Goal: Find specific page/section: Find specific page/section

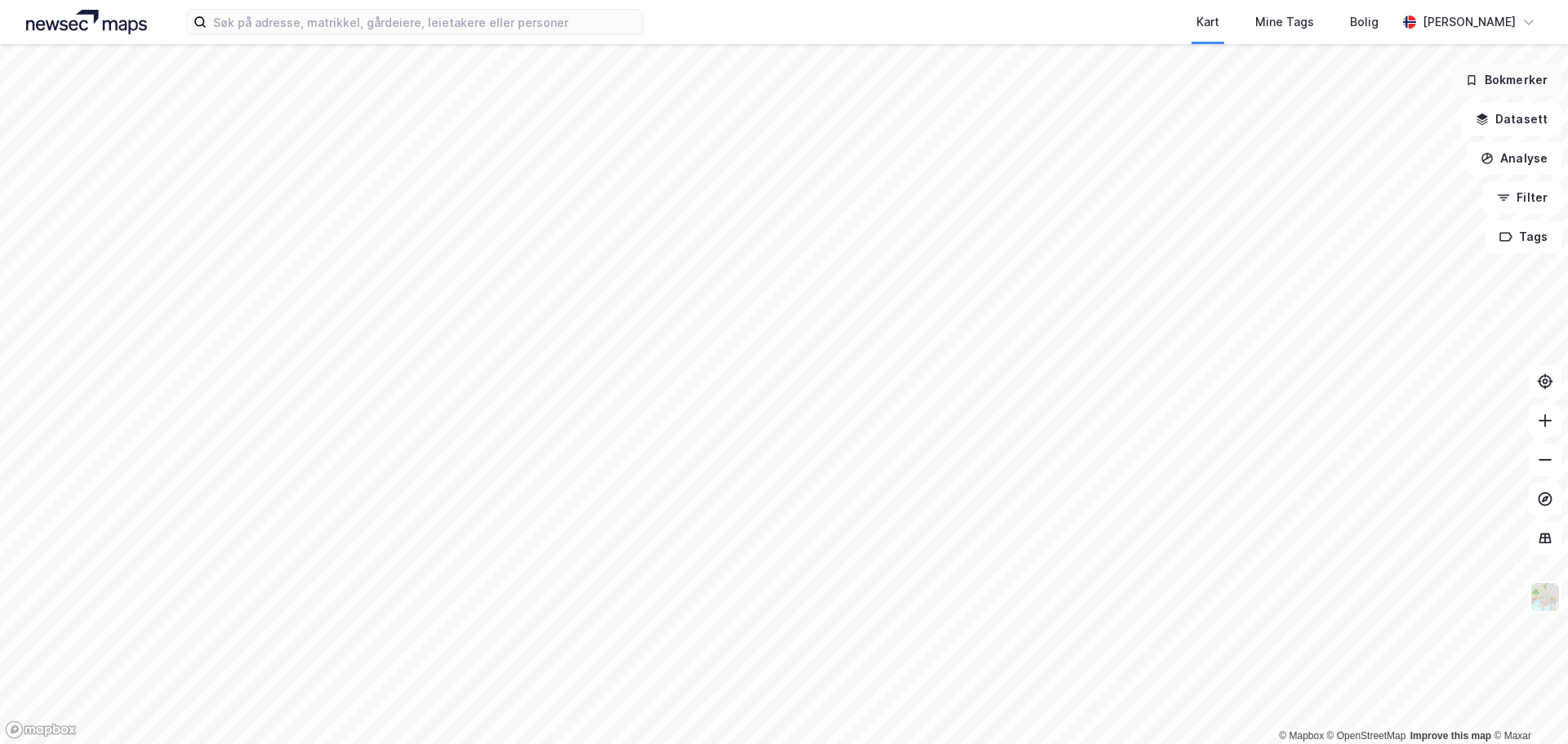
click at [1510, 83] on button "Bokmerker" at bounding box center [1506, 80] width 110 height 32
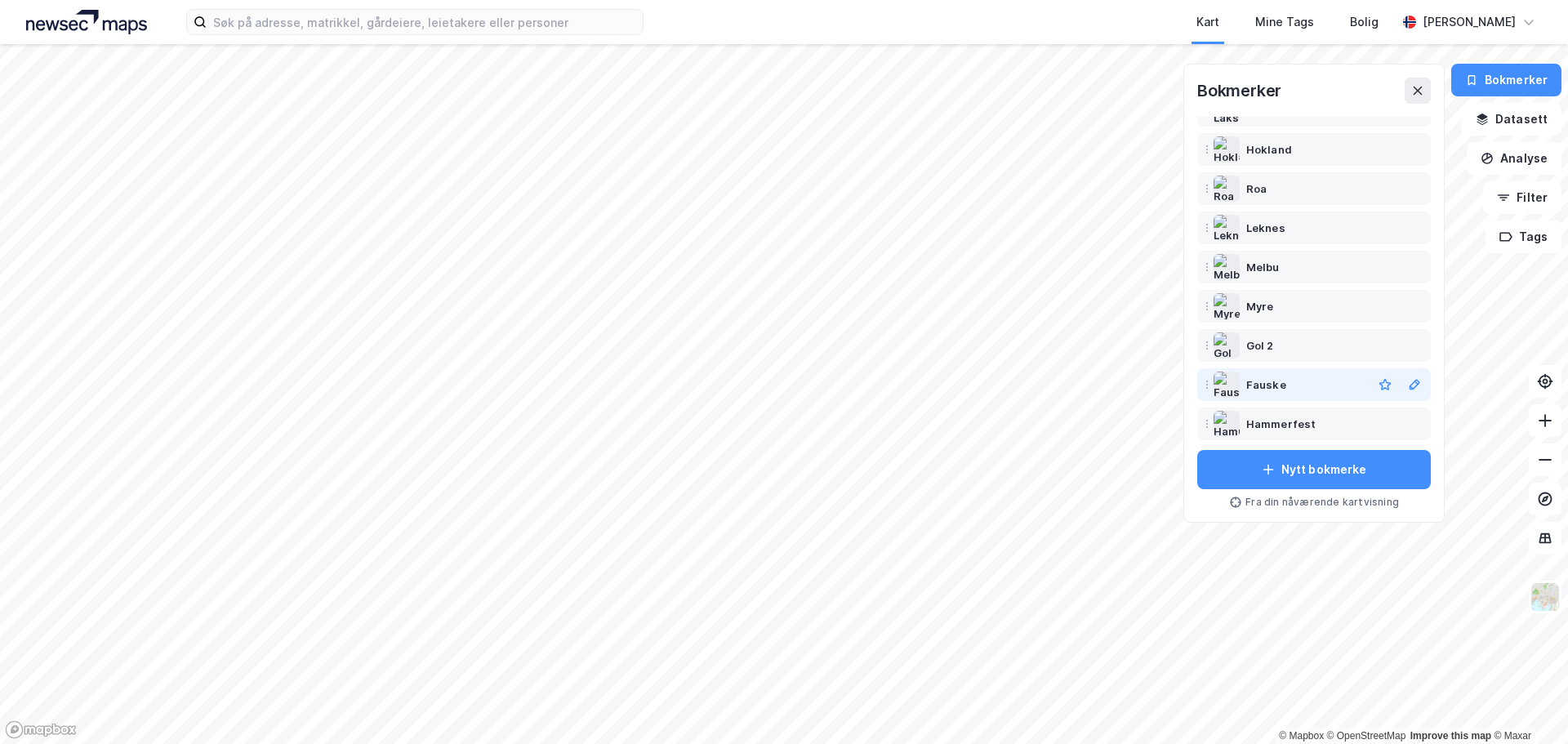
scroll to position [183, 0]
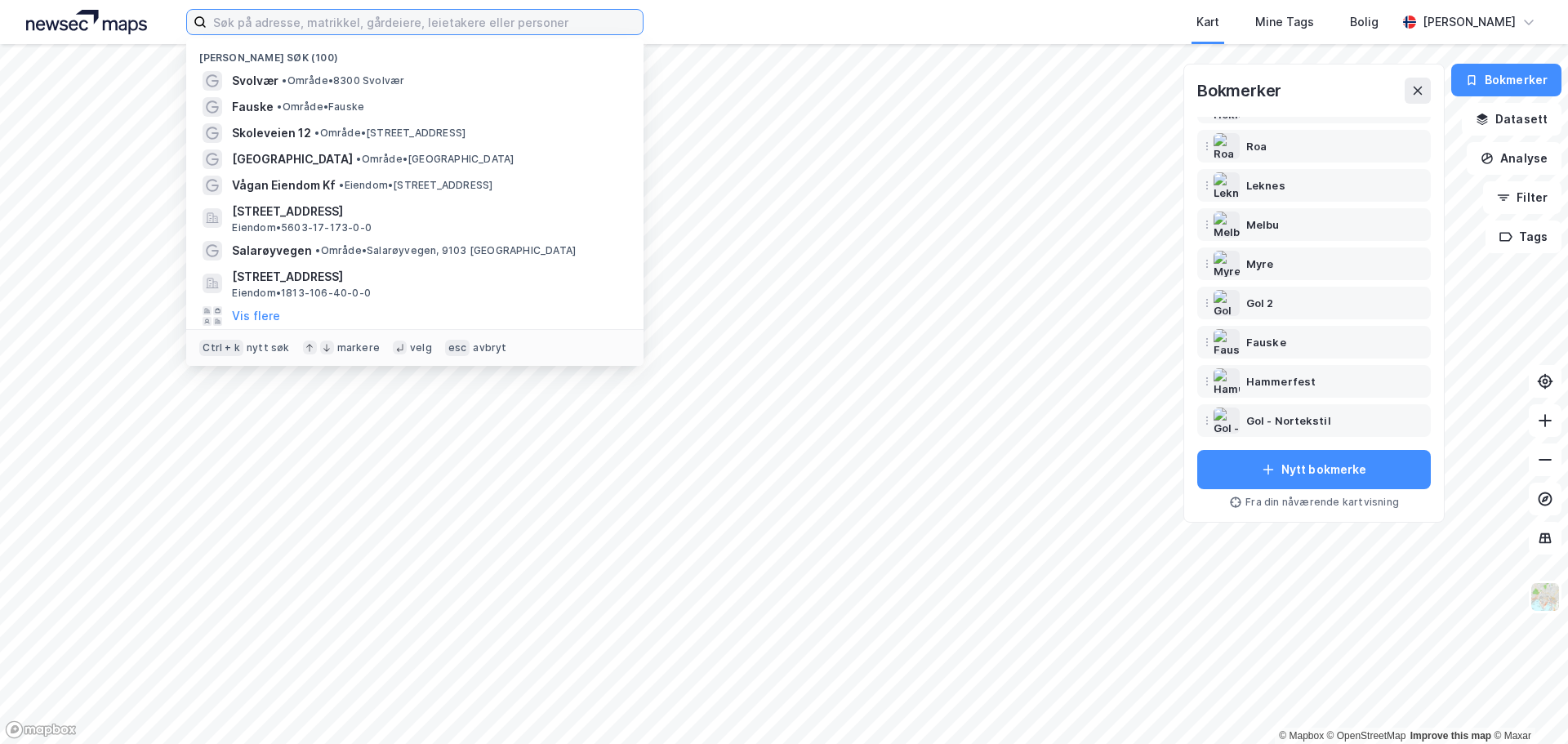
click at [352, 12] on input at bounding box center [424, 22] width 436 height 24
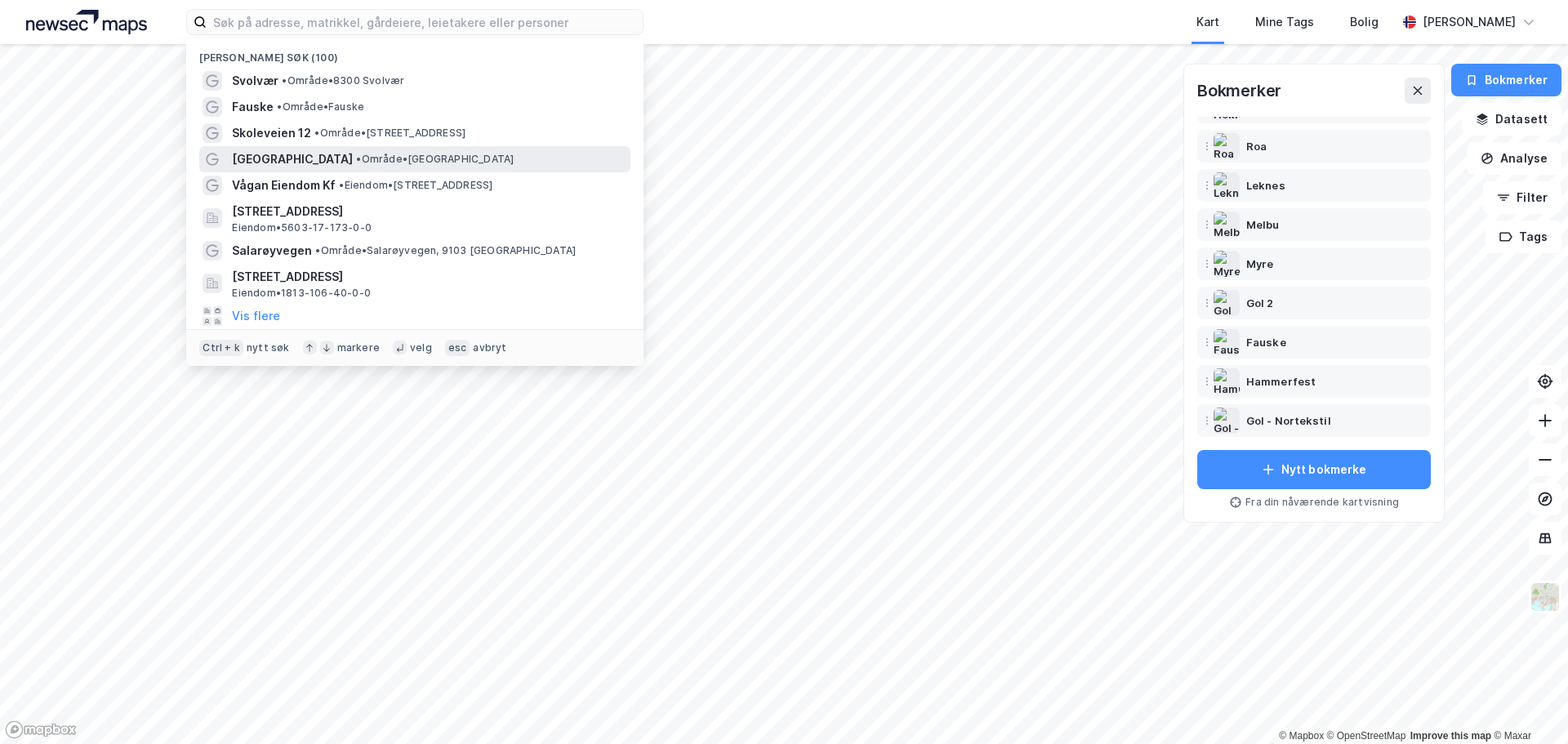
click at [258, 163] on span "[GEOGRAPHIC_DATA]" at bounding box center [292, 158] width 120 height 19
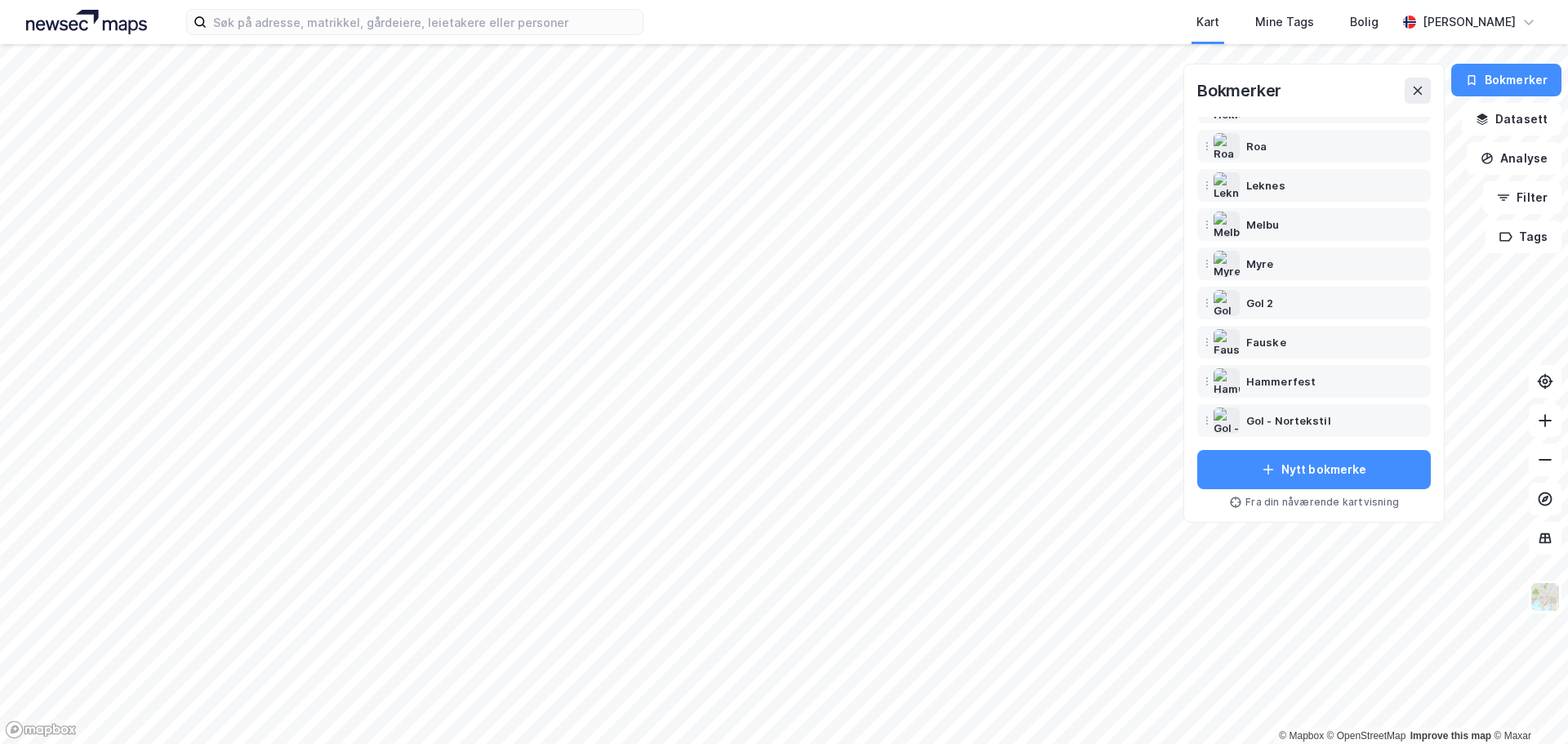
click at [677, 0] on html "Kart Mine Tags [PERSON_NAME] © Mapbox © OpenStreetMap Improve this map © Maxar …" at bounding box center [784, 372] width 1568 height 744
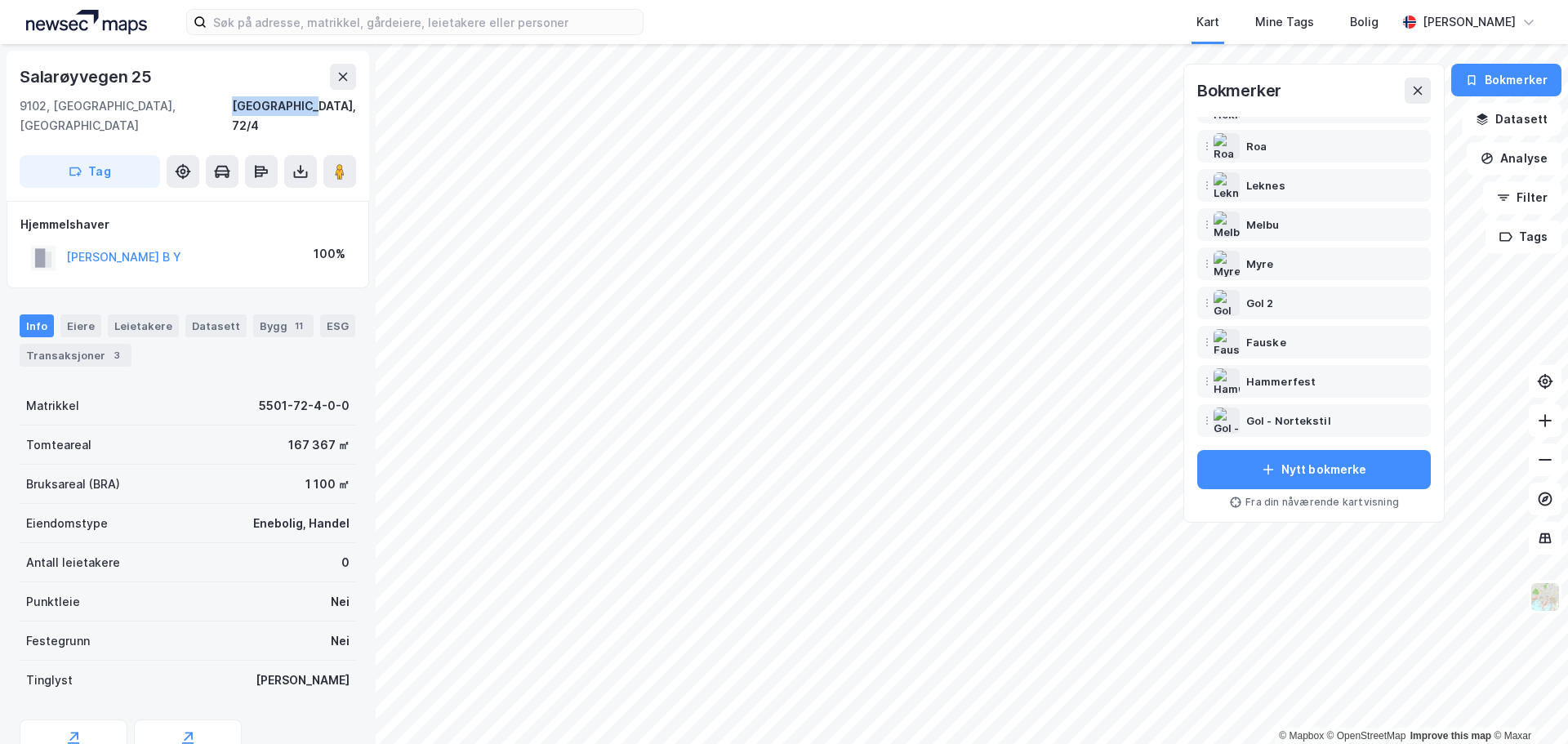
drag, startPoint x: 357, startPoint y: 108, endPoint x: 282, endPoint y: 110, distance: 75.0
click at [282, 110] on div "[STREET_ADDRESS]" at bounding box center [187, 126] width 362 height 150
copy div "[GEOGRAPHIC_DATA], 72/4"
